Goal: Information Seeking & Learning: Learn about a topic

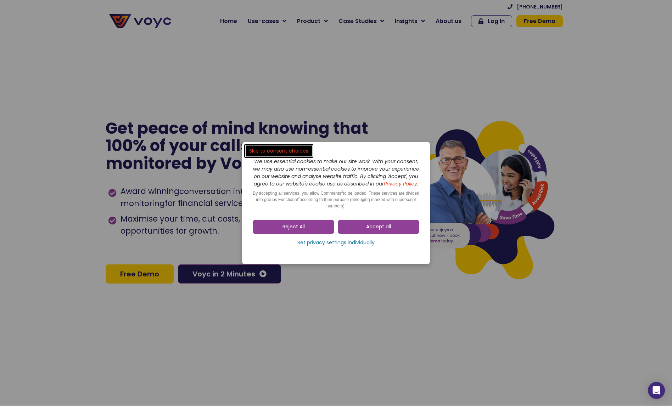
click at [397, 234] on link "Accept all" at bounding box center [378, 227] width 81 height 14
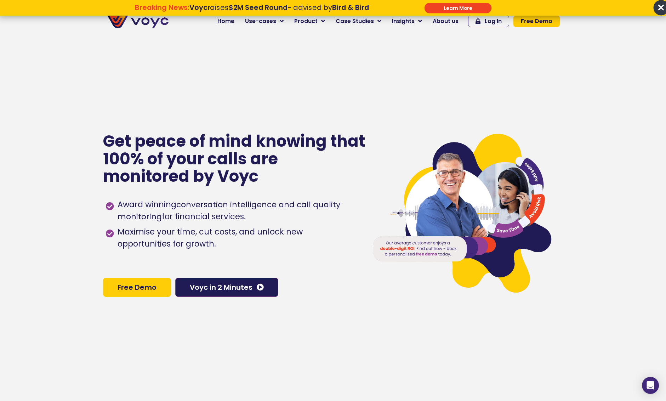
click at [663, 7] on span "×" at bounding box center [661, 7] width 15 height 15
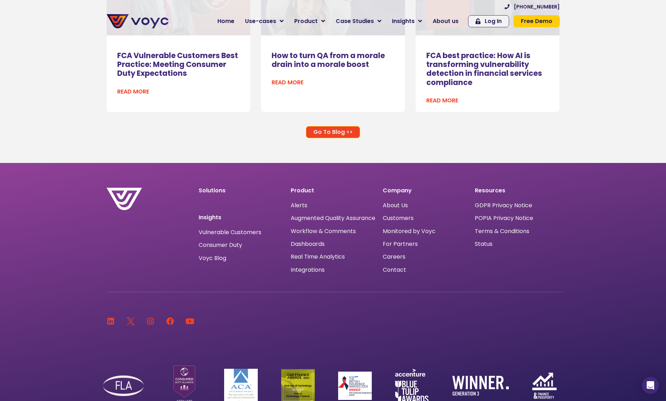
scroll to position [4766, 5]
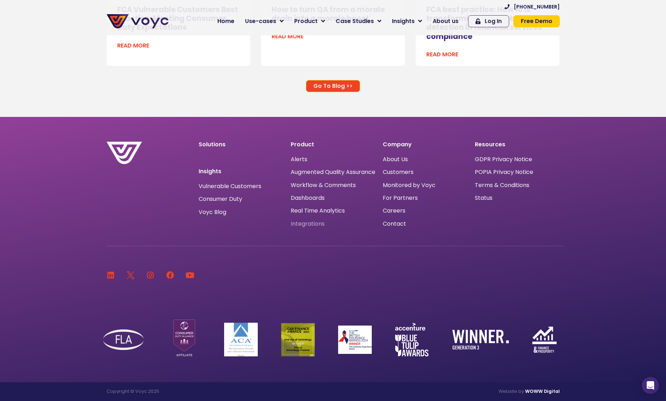
drag, startPoint x: 304, startPoint y: 226, endPoint x: 317, endPoint y: 233, distance: 15.1
click at [304, 224] on span "Integrations" at bounding box center [308, 224] width 34 height 0
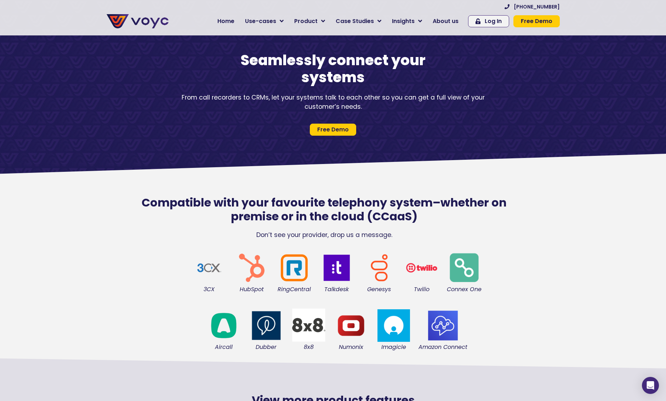
scroll to position [35, 0]
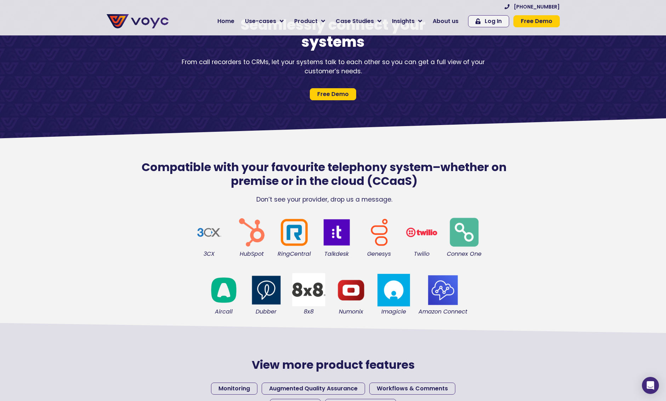
click at [311, 291] on img at bounding box center [308, 289] width 35 height 35
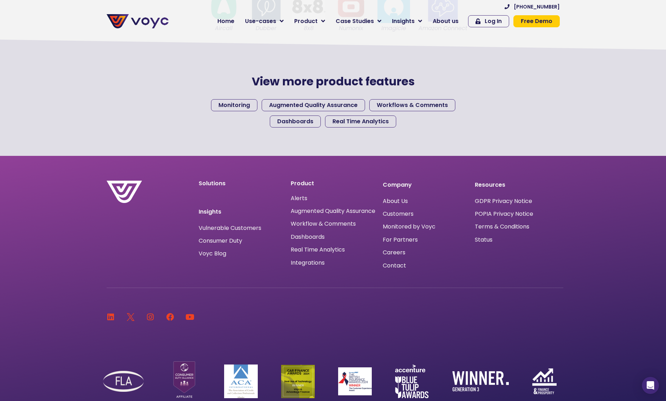
scroll to position [283, 0]
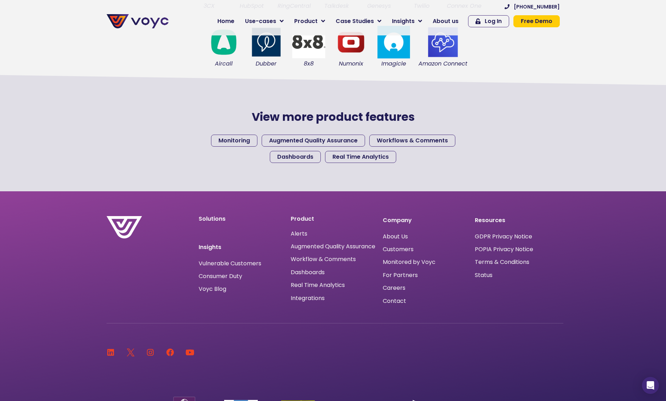
click at [324, 287] on div "Real Time Analytics" at bounding box center [333, 284] width 85 height 9
click at [333, 285] on span "Real Time Analytics" at bounding box center [318, 285] width 54 height 0
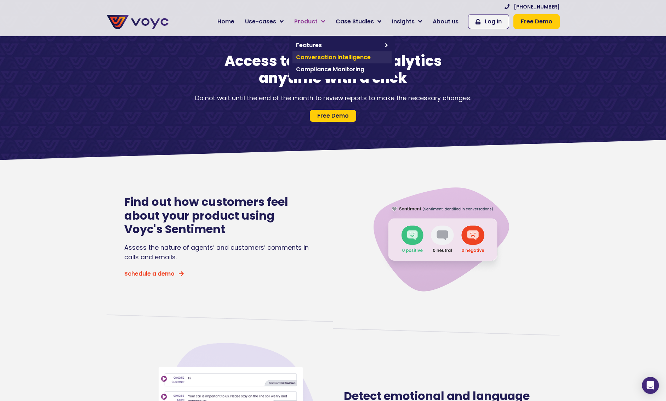
click at [313, 56] on span "Conversation Intelligence" at bounding box center [342, 57] width 92 height 9
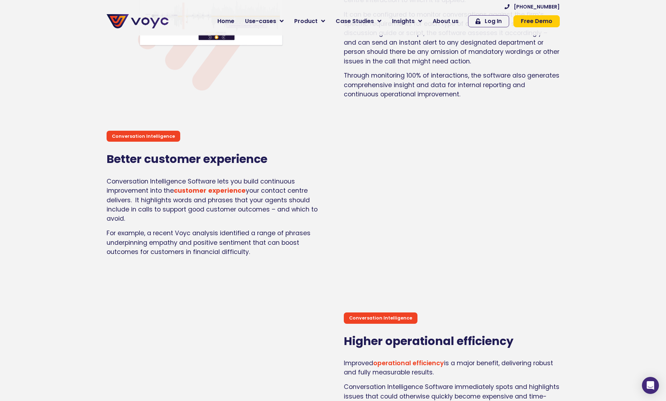
scroll to position [1240, 0]
